Goal: Task Accomplishment & Management: Use online tool/utility

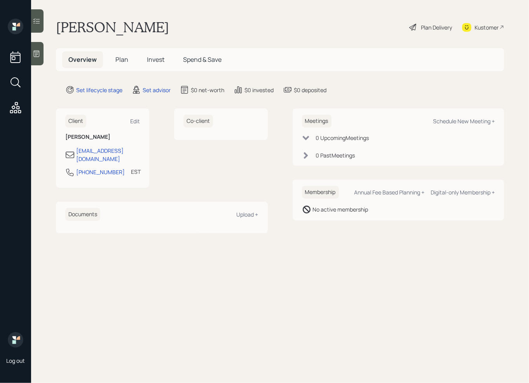
click at [35, 52] on icon at bounding box center [37, 54] width 8 height 8
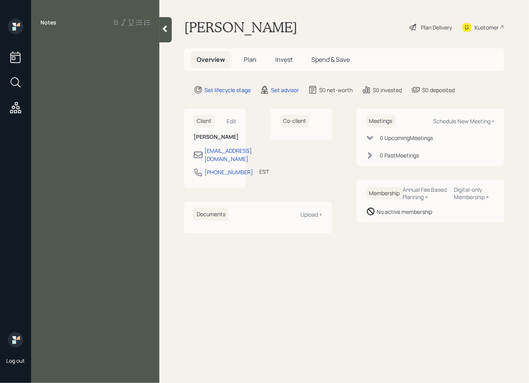
click at [52, 42] on div at bounding box center [95, 40] width 110 height 9
click at [76, 42] on div "get better" at bounding box center [95, 40] width 110 height 9
click at [68, 58] on div "Age" at bounding box center [95, 57] width 110 height 9
click at [57, 75] on div at bounding box center [95, 74] width 110 height 9
click at [70, 79] on div "Assets" at bounding box center [95, 83] width 110 height 9
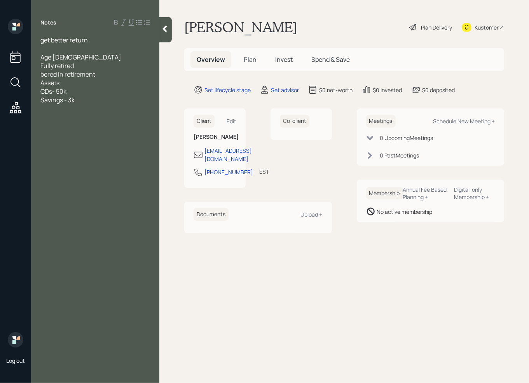
click at [485, 28] on div "Kustomer" at bounding box center [487, 27] width 24 height 8
